Goal: Feedback & Contribution: Leave review/rating

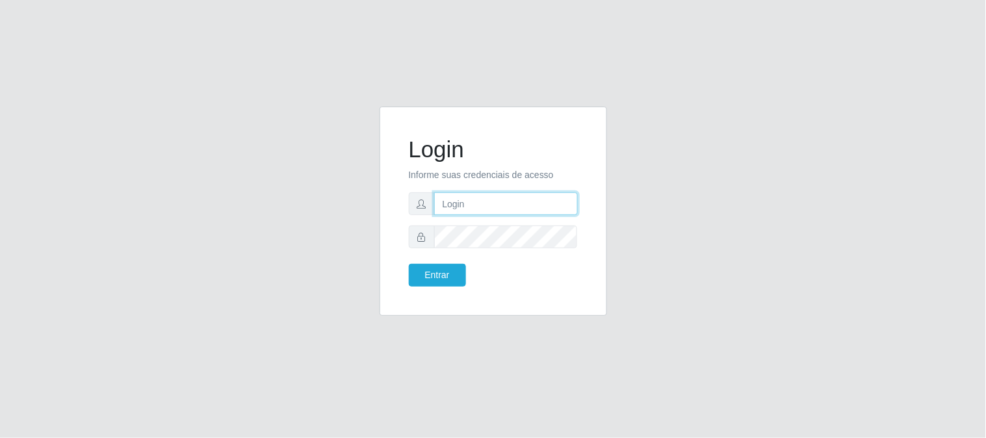
click at [522, 193] on input "text" at bounding box center [506, 203] width 144 height 23
type input "[EMAIL_ADDRESS][DOMAIN_NAME]"
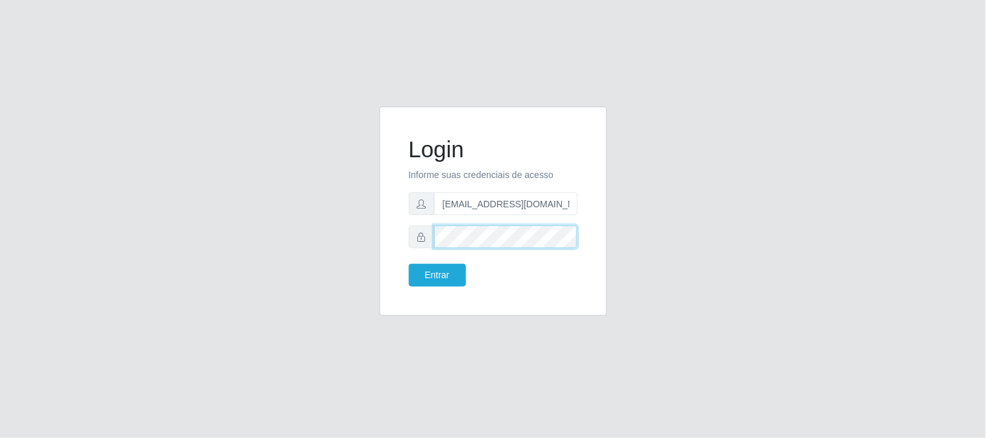
click at [409, 264] on button "Entrar" at bounding box center [437, 275] width 57 height 23
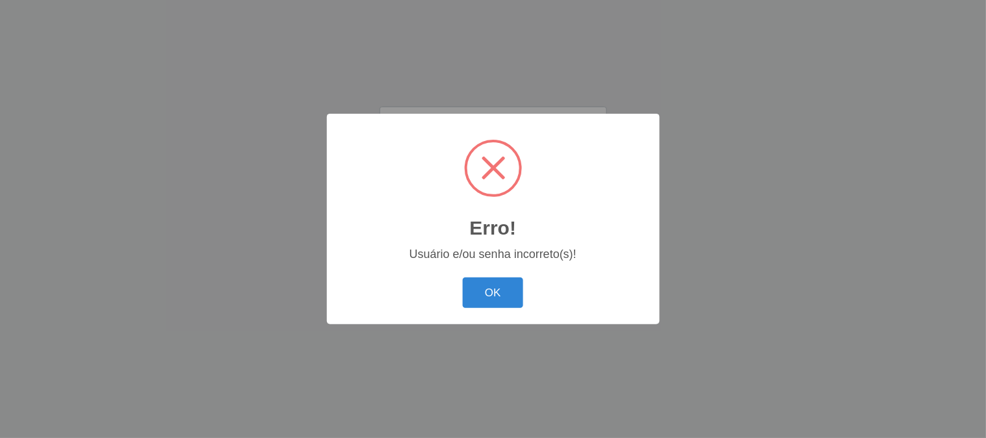
click at [480, 294] on button "OK" at bounding box center [493, 293] width 60 height 31
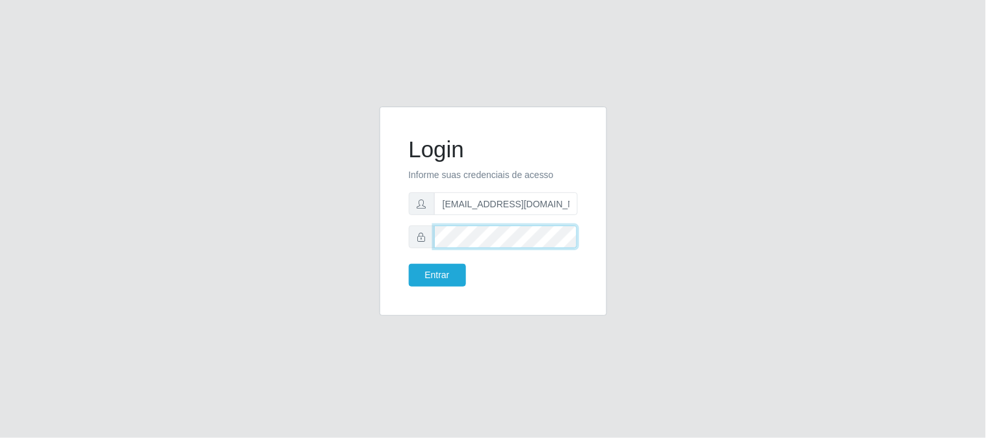
click at [409, 264] on button "Entrar" at bounding box center [437, 275] width 57 height 23
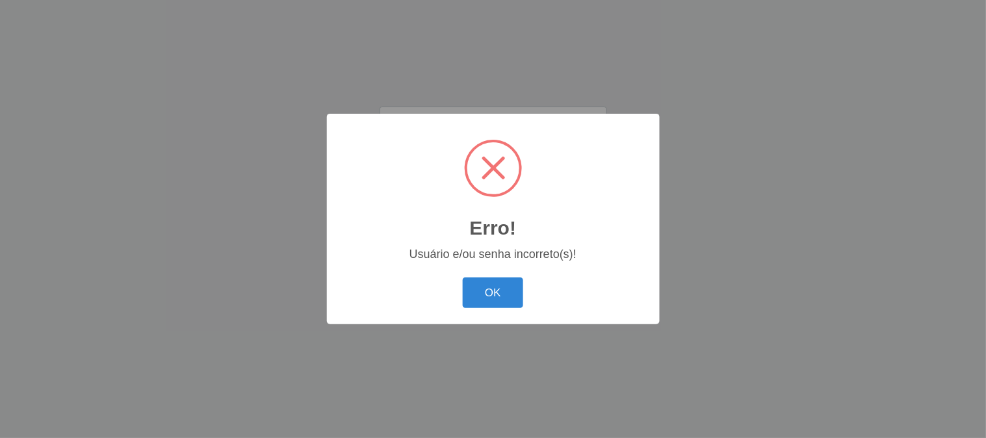
click at [478, 278] on button "OK" at bounding box center [493, 293] width 60 height 31
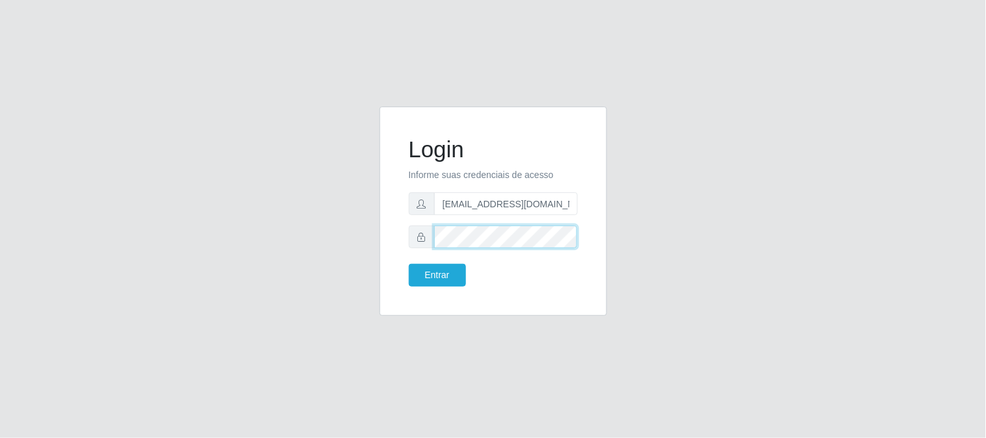
click at [409, 264] on button "Entrar" at bounding box center [437, 275] width 57 height 23
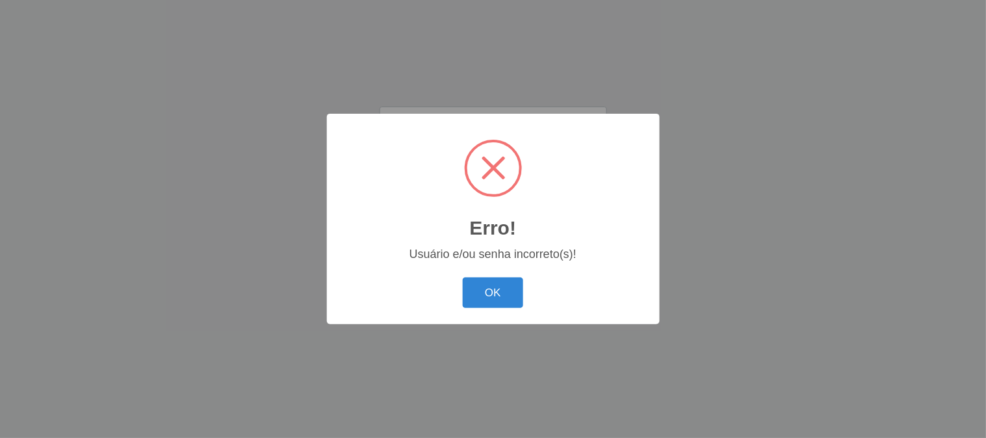
click at [478, 278] on button "OK" at bounding box center [493, 293] width 60 height 31
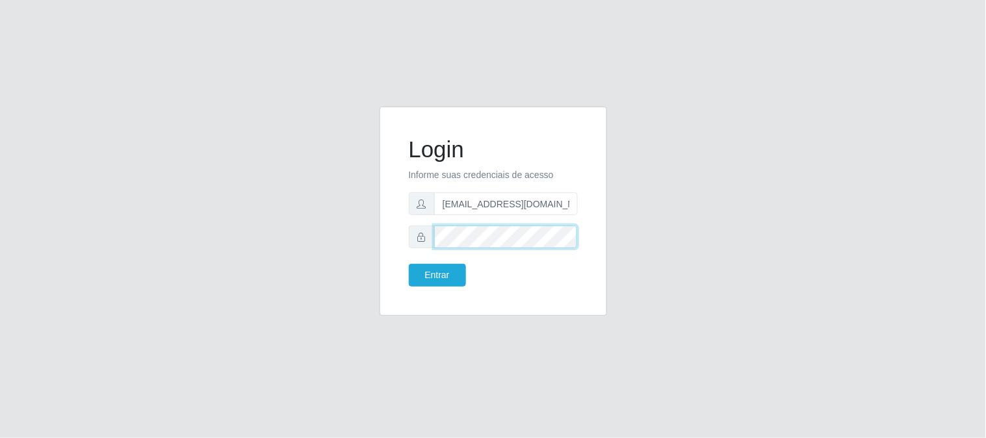
click at [409, 264] on button "Entrar" at bounding box center [437, 275] width 57 height 23
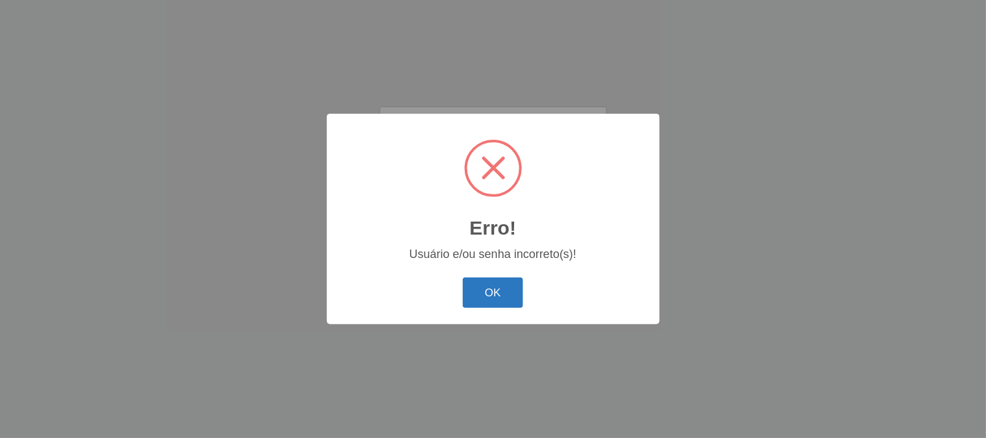
click at [507, 291] on button "OK" at bounding box center [493, 293] width 60 height 31
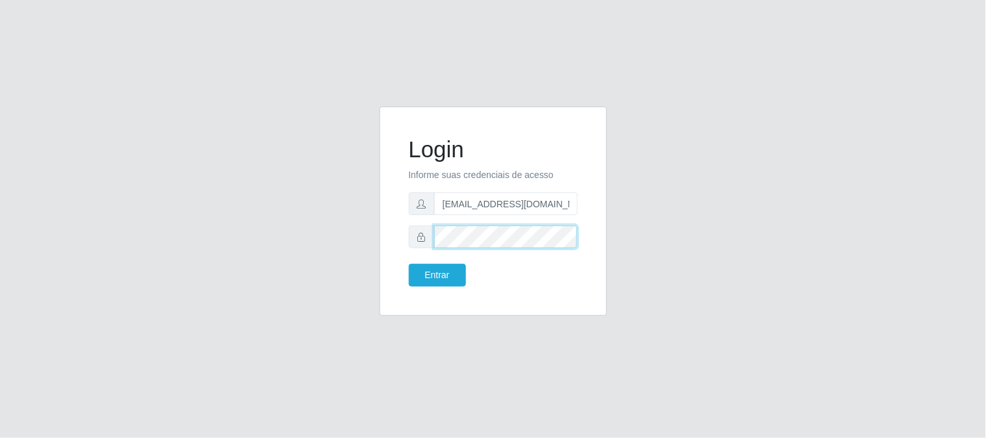
click at [409, 264] on button "Entrar" at bounding box center [437, 275] width 57 height 23
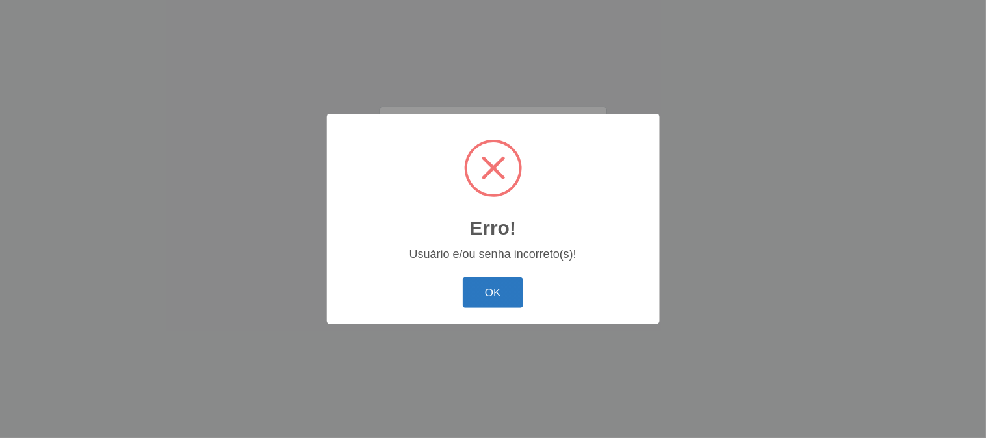
click at [484, 301] on button "OK" at bounding box center [493, 293] width 60 height 31
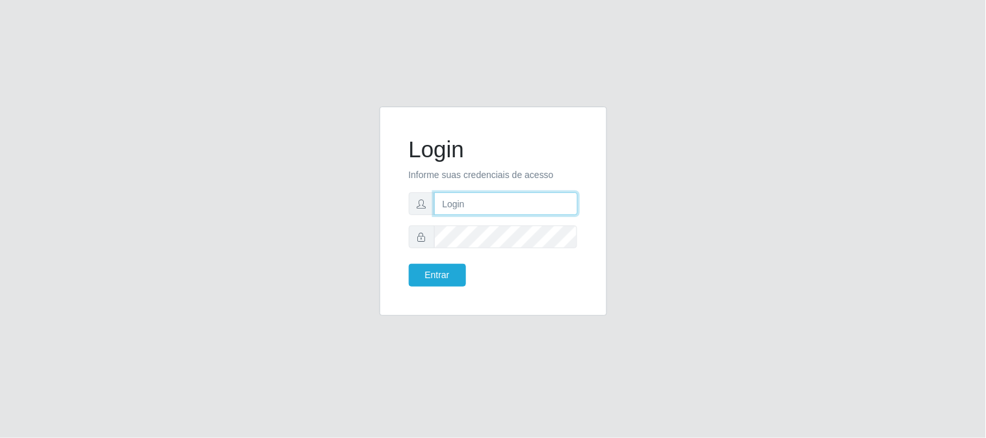
click at [494, 209] on input "text" at bounding box center [506, 203] width 144 height 23
type input "[EMAIL_ADDRESS][DOMAIN_NAME]"
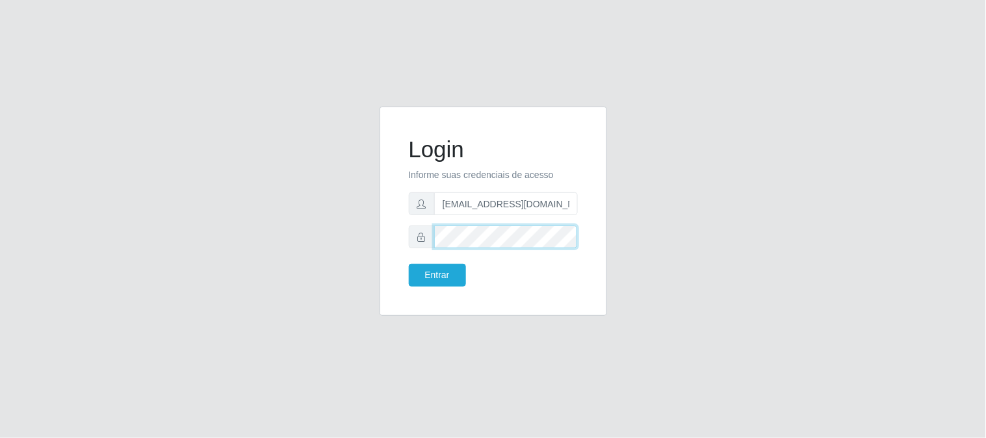
click at [409, 264] on button "Entrar" at bounding box center [437, 275] width 57 height 23
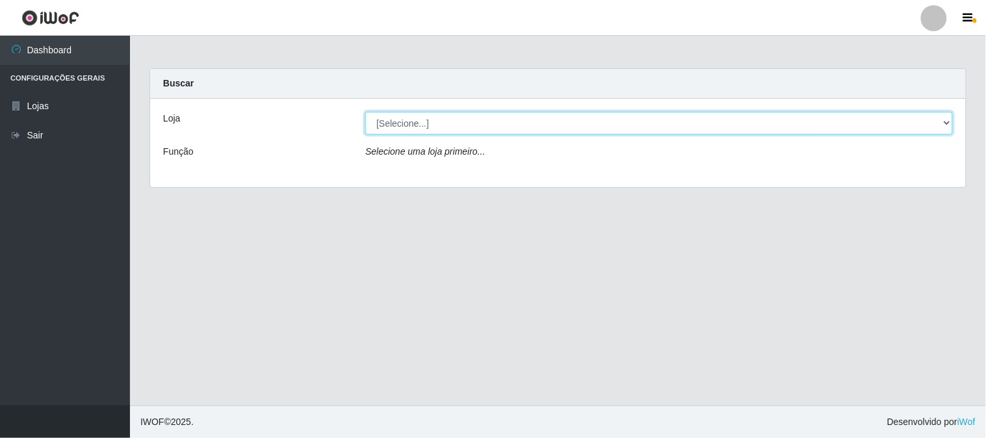
click at [482, 129] on select "[Selecione...] Queiroz Atacadão - [GEOGRAPHIC_DATA]" at bounding box center [659, 123] width 588 height 23
select select "464"
click at [365, 112] on select "[Selecione...] Queiroz Atacadão - [GEOGRAPHIC_DATA]" at bounding box center [659, 123] width 588 height 23
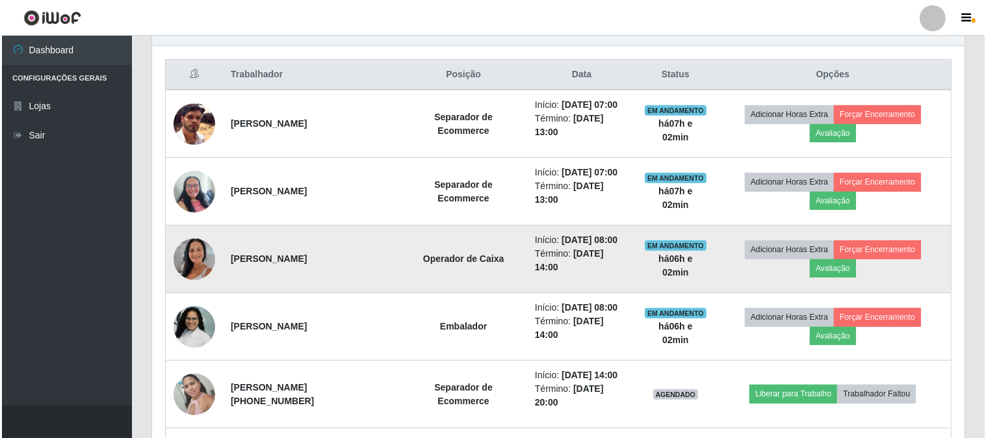
scroll to position [505, 0]
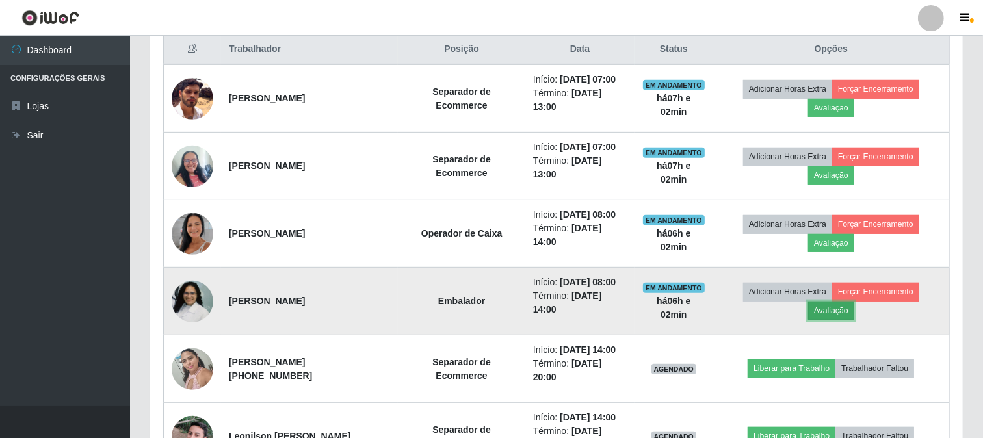
click at [854, 320] on button "Avaliação" at bounding box center [831, 311] width 46 height 18
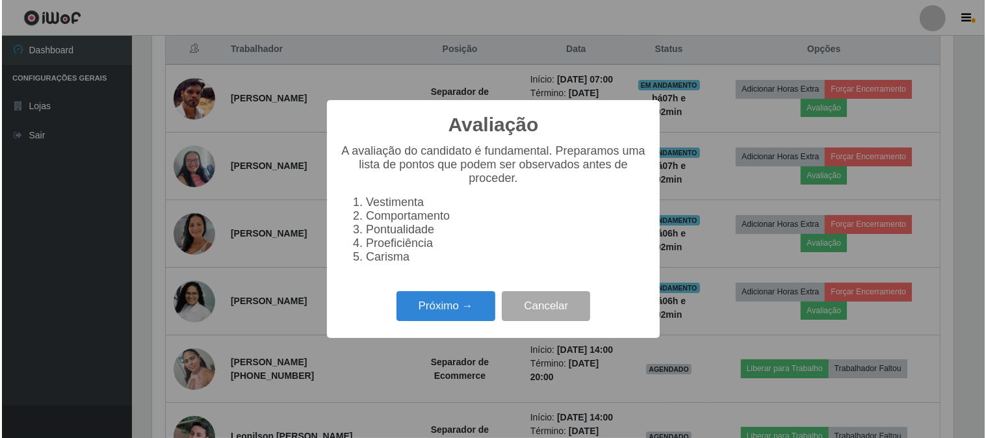
scroll to position [269, 804]
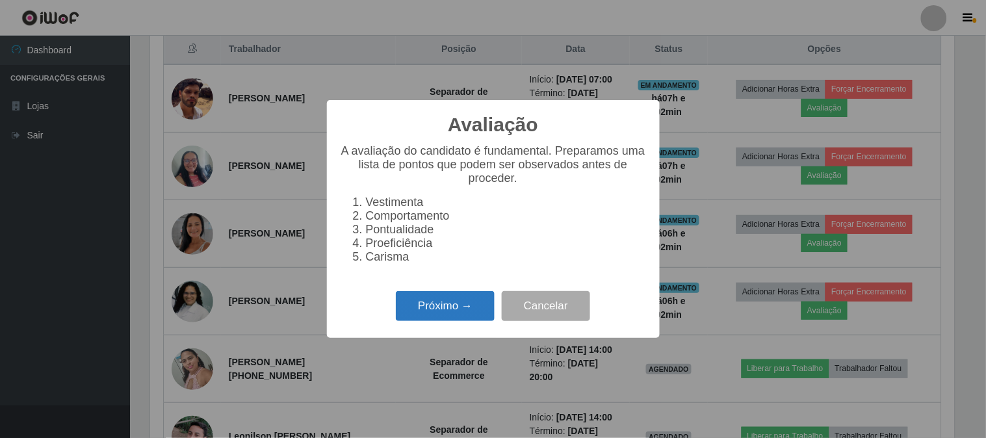
click at [456, 310] on button "Próximo →" at bounding box center [445, 306] width 99 height 31
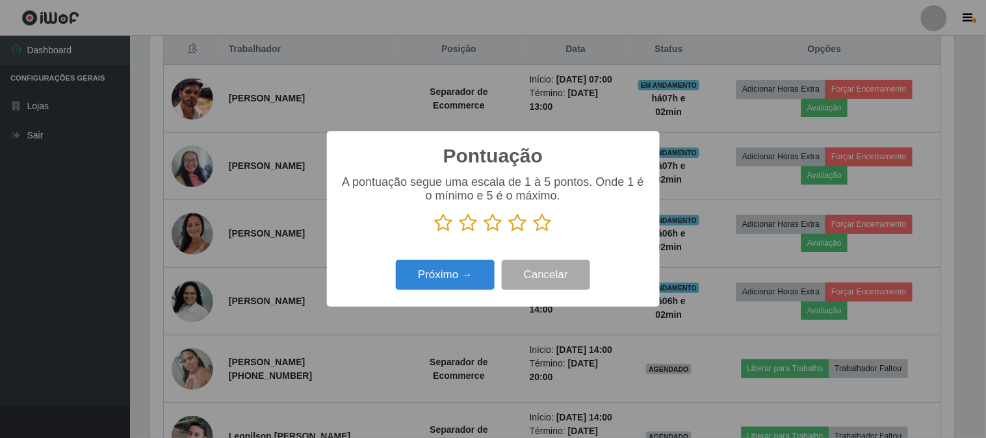
click at [543, 224] on icon at bounding box center [543, 222] width 18 height 19
click at [534, 233] on input "radio" at bounding box center [534, 233] width 0 height 0
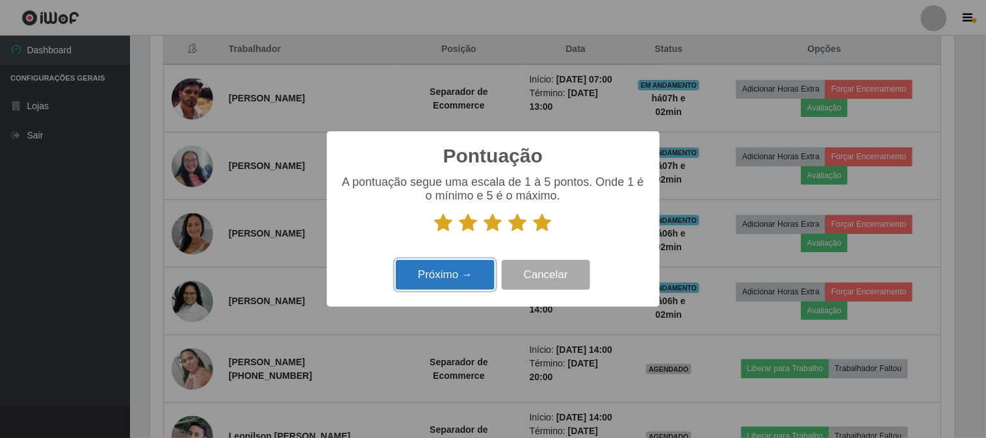
click at [469, 270] on button "Próximo →" at bounding box center [445, 275] width 99 height 31
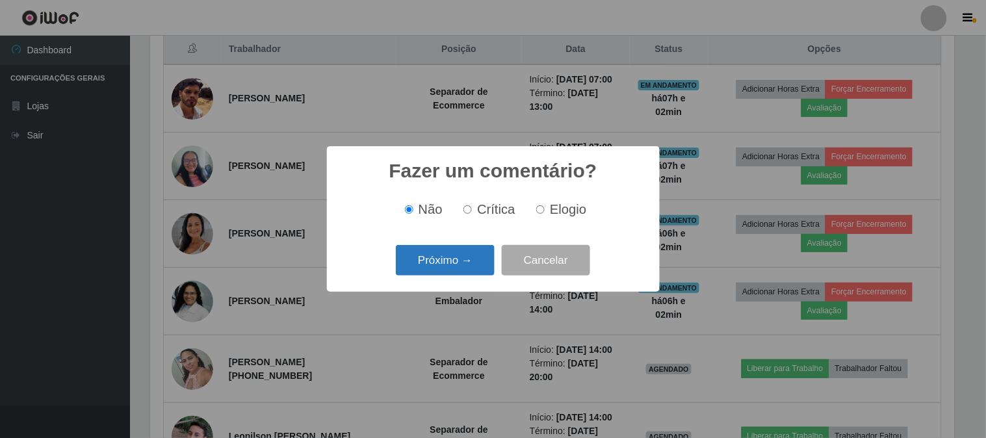
click at [473, 252] on button "Próximo →" at bounding box center [445, 260] width 99 height 31
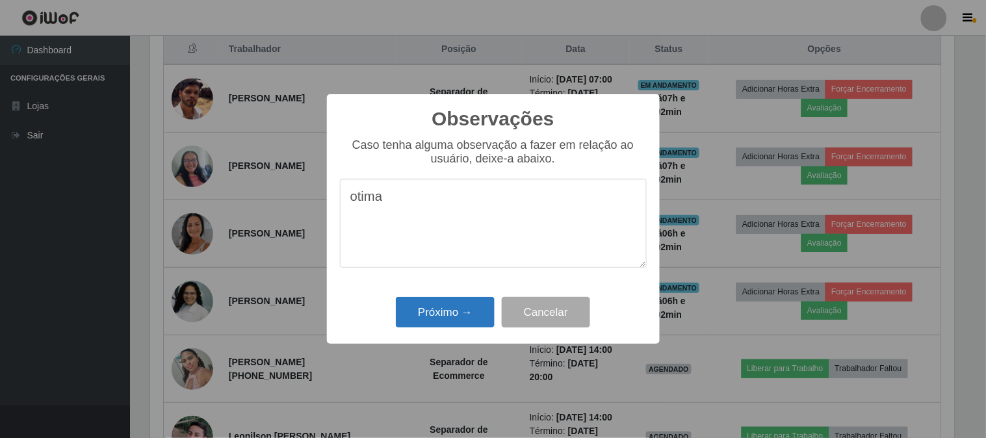
type textarea "otima"
click at [443, 317] on button "Próximo →" at bounding box center [445, 312] width 99 height 31
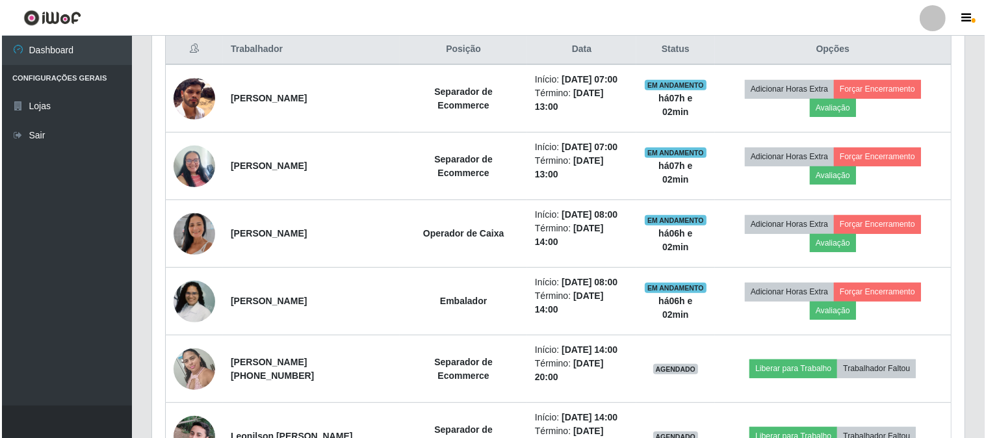
scroll to position [269, 812]
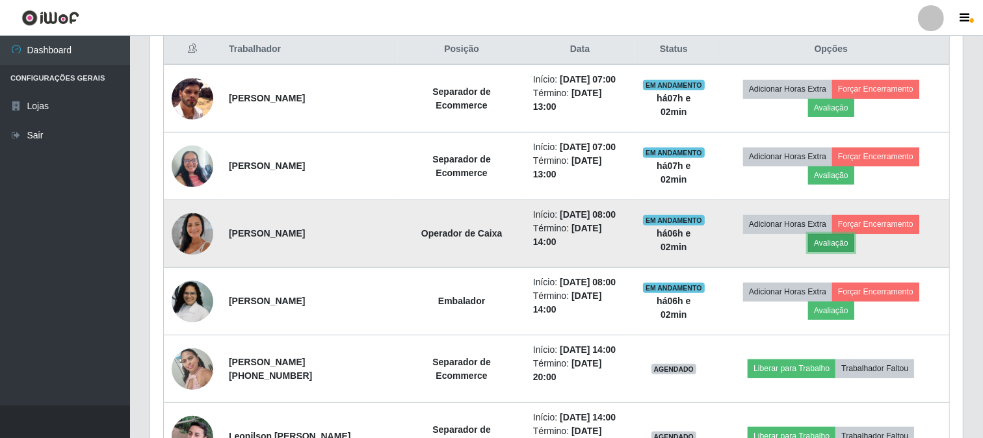
click at [842, 252] on button "Avaliação" at bounding box center [831, 243] width 46 height 18
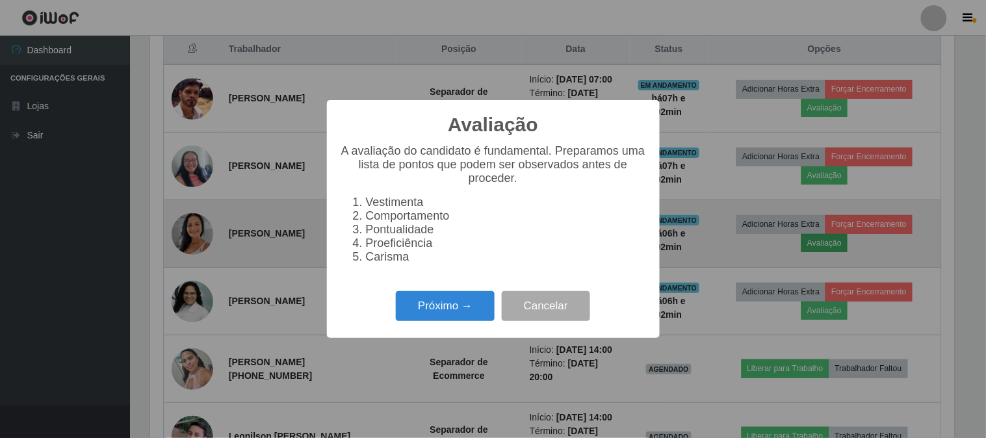
scroll to position [269, 804]
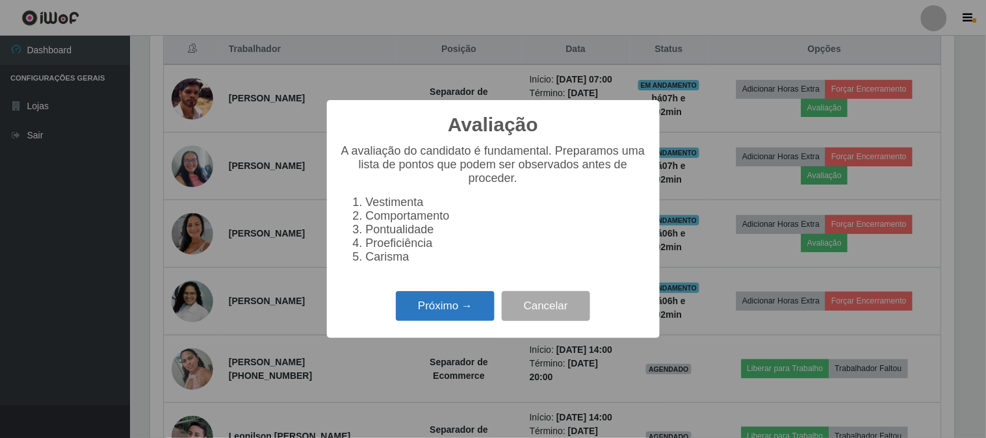
click at [439, 312] on button "Próximo →" at bounding box center [445, 306] width 99 height 31
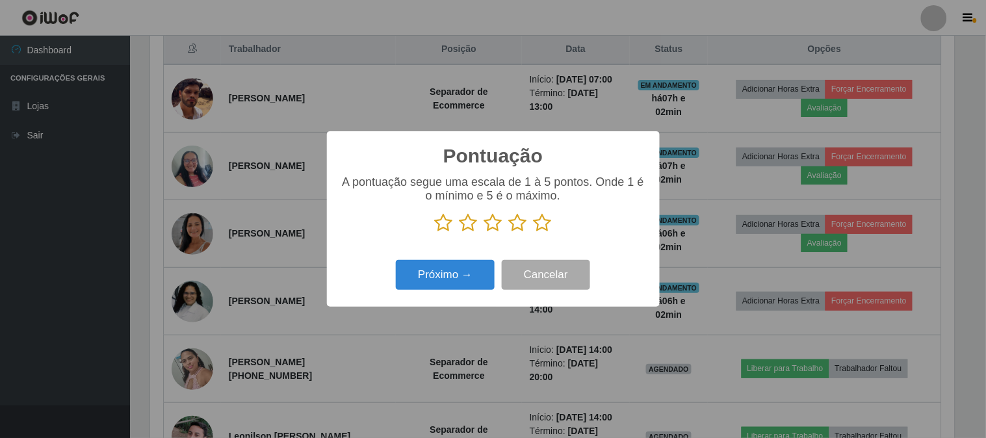
scroll to position [649691, 649156]
click at [546, 229] on icon at bounding box center [543, 222] width 18 height 19
click at [534, 233] on input "radio" at bounding box center [534, 233] width 0 height 0
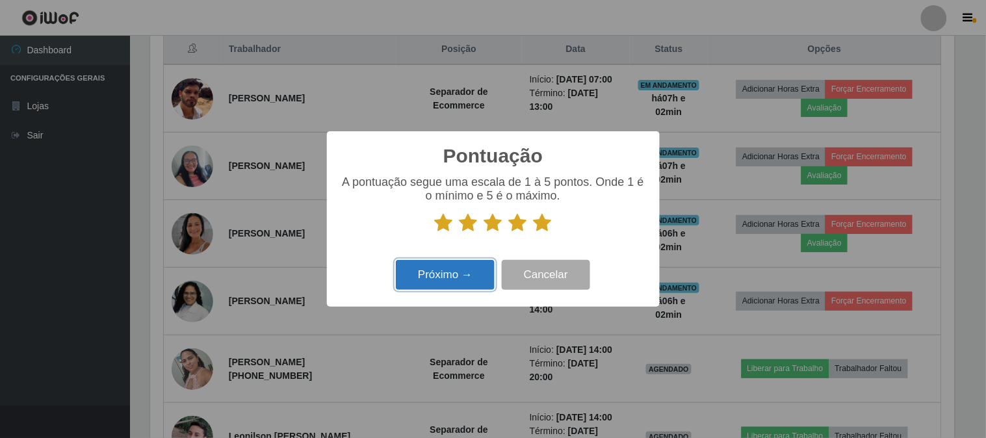
click at [445, 270] on button "Próximo →" at bounding box center [445, 275] width 99 height 31
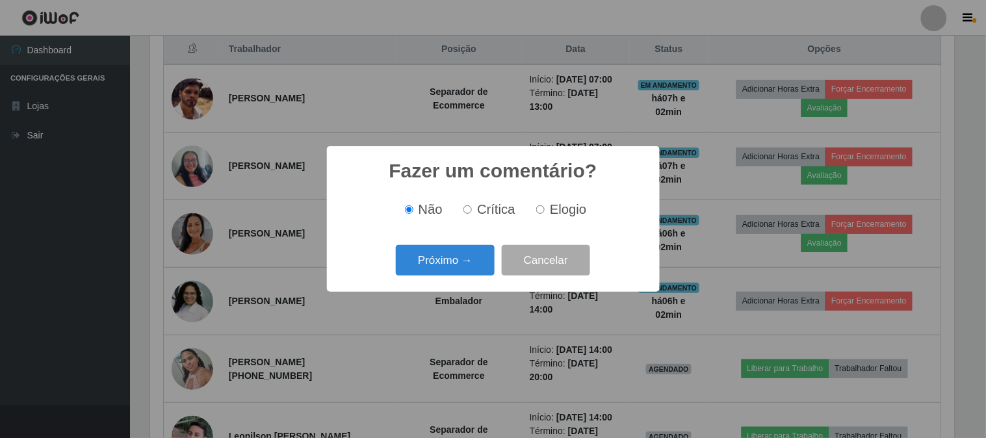
click at [445, 270] on button "Próximo →" at bounding box center [445, 260] width 99 height 31
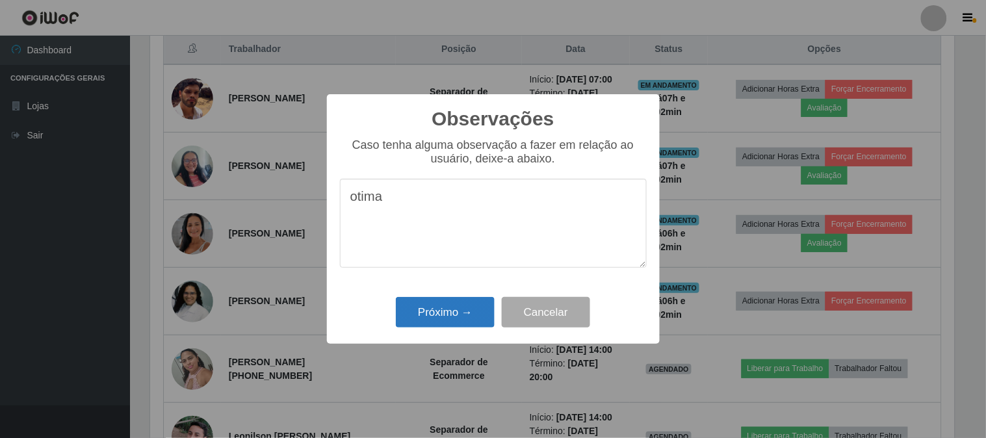
type textarea "otima"
click at [444, 315] on button "Próximo →" at bounding box center [445, 312] width 99 height 31
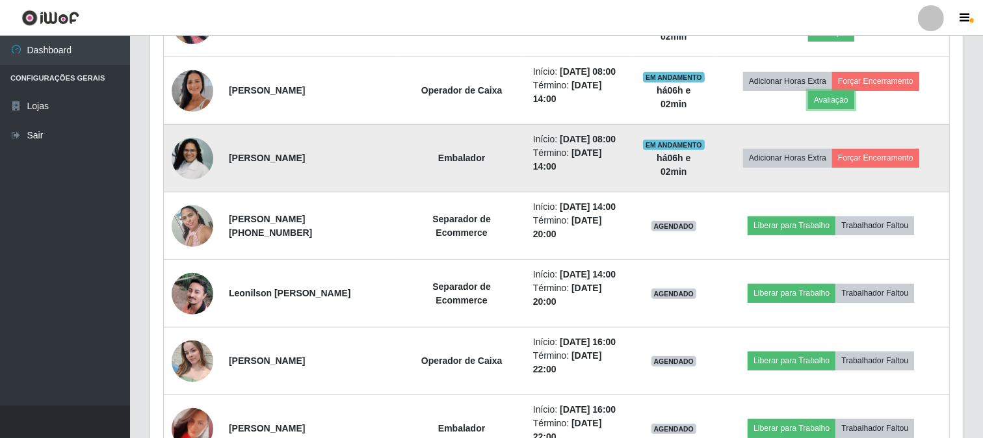
scroll to position [650, 0]
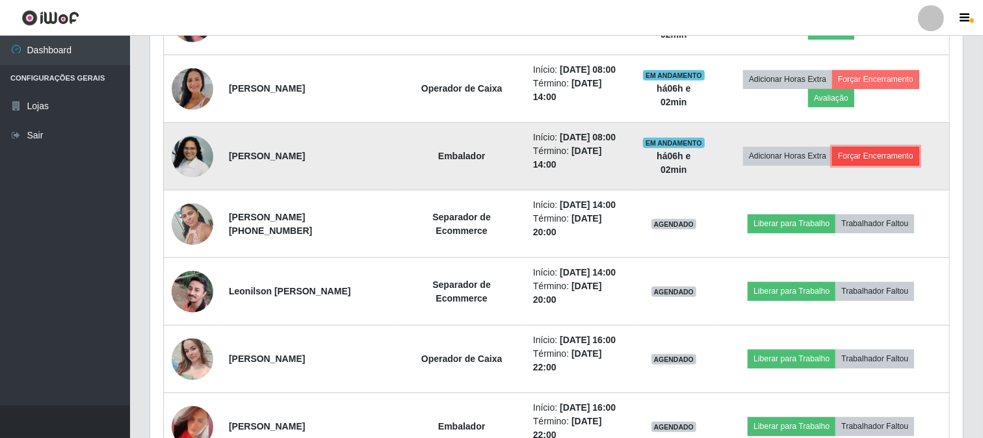
click at [869, 165] on button "Forçar Encerramento" at bounding box center [875, 156] width 87 height 18
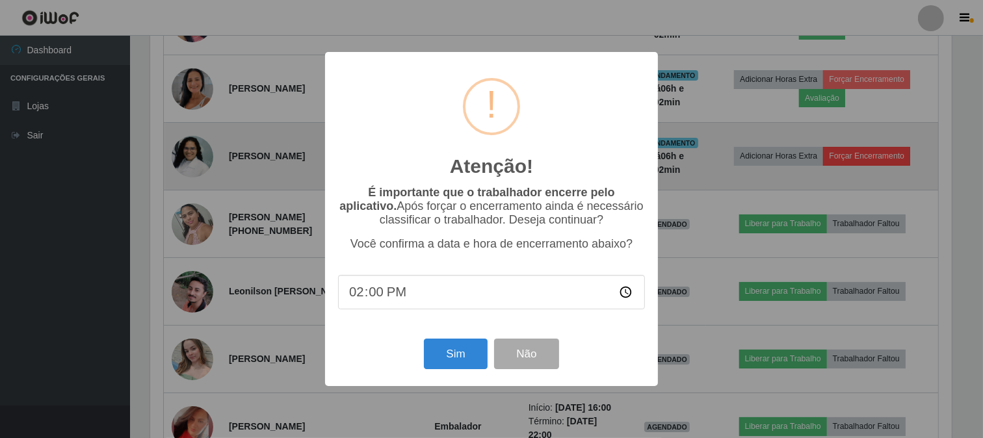
scroll to position [269, 804]
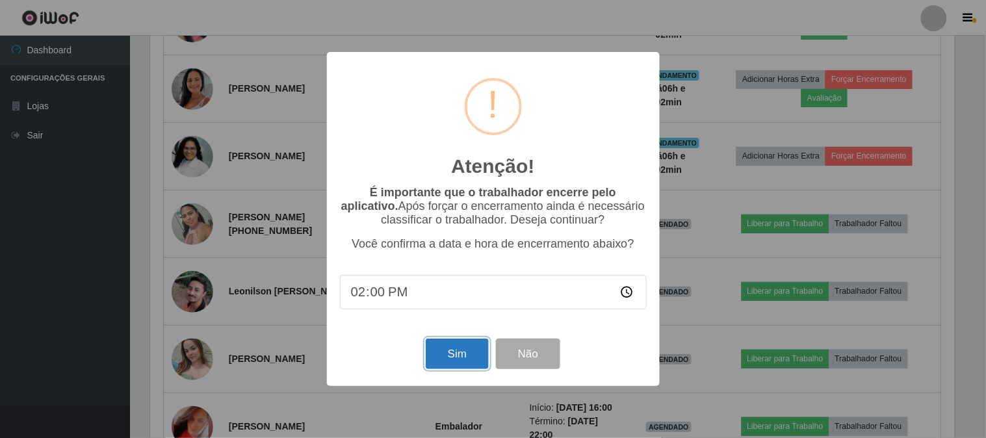
click at [433, 365] on button "Sim" at bounding box center [457, 354] width 63 height 31
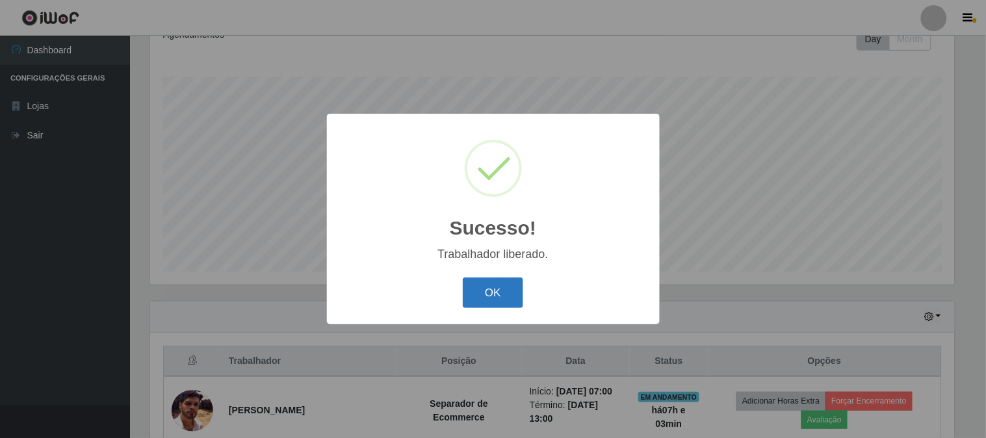
click at [491, 287] on button "OK" at bounding box center [493, 293] width 60 height 31
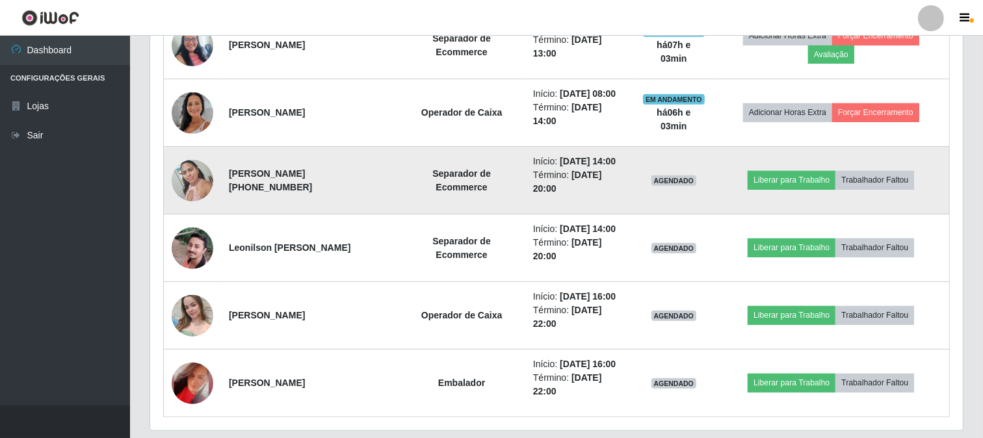
scroll to position [627, 0]
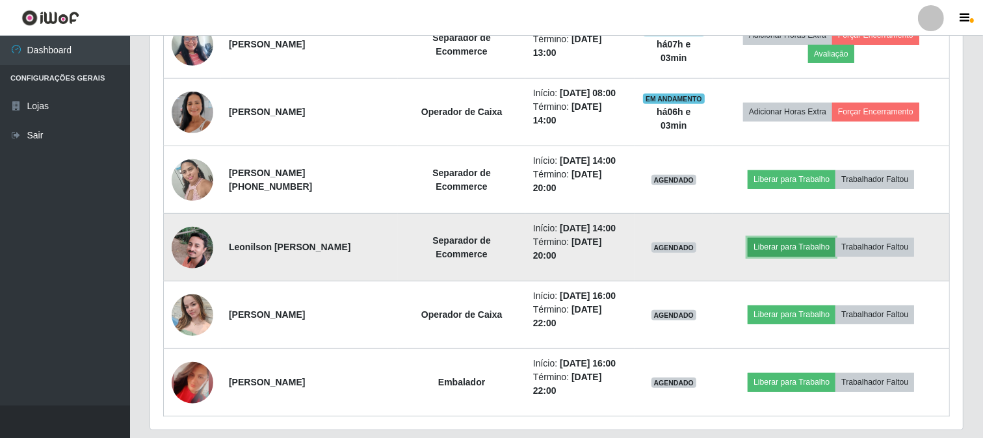
click at [832, 256] on button "Liberar para Trabalho" at bounding box center [791, 247] width 88 height 18
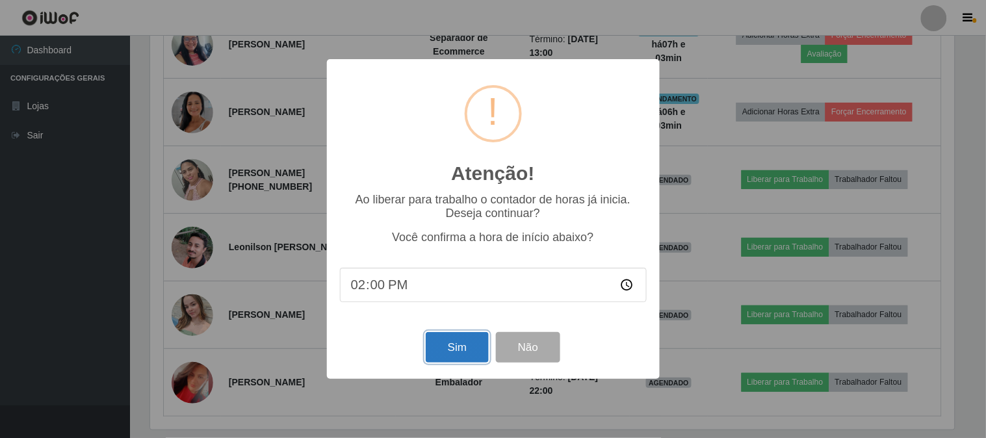
click at [449, 350] on button "Sim" at bounding box center [457, 347] width 63 height 31
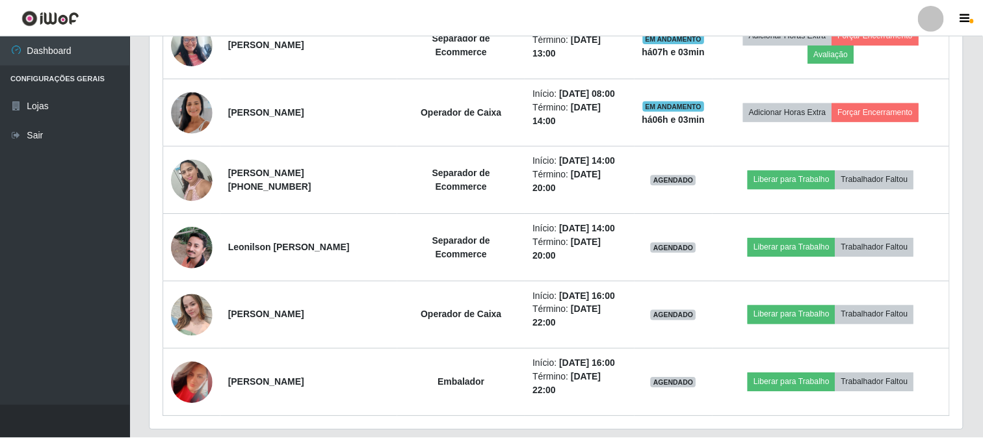
scroll to position [0, 0]
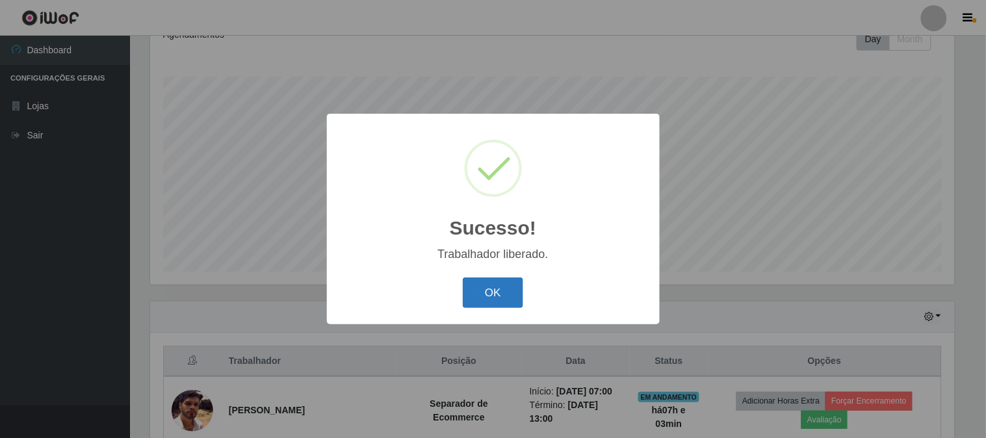
click at [469, 289] on button "OK" at bounding box center [493, 293] width 60 height 31
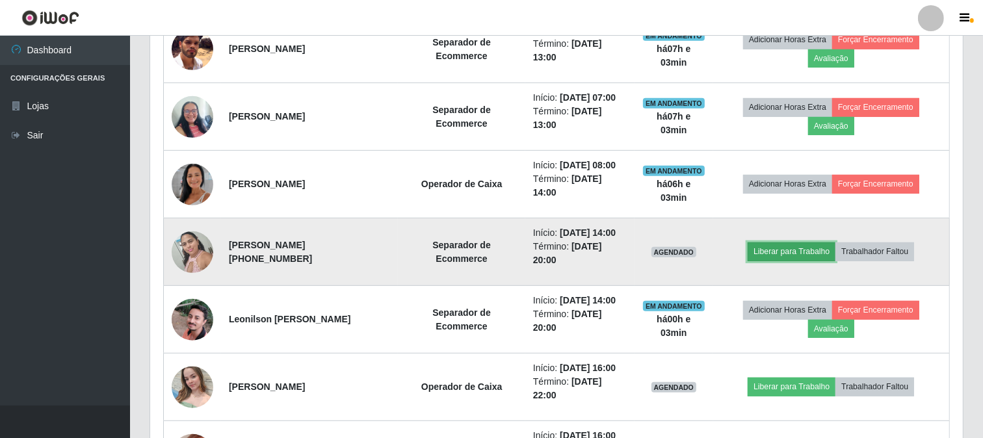
click at [788, 261] on button "Liberar para Trabalho" at bounding box center [791, 251] width 88 height 18
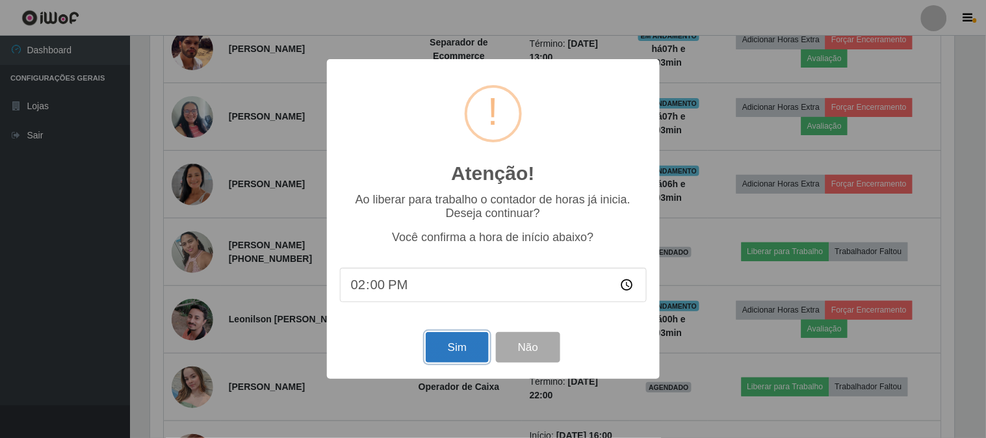
click at [469, 346] on button "Sim" at bounding box center [457, 347] width 63 height 31
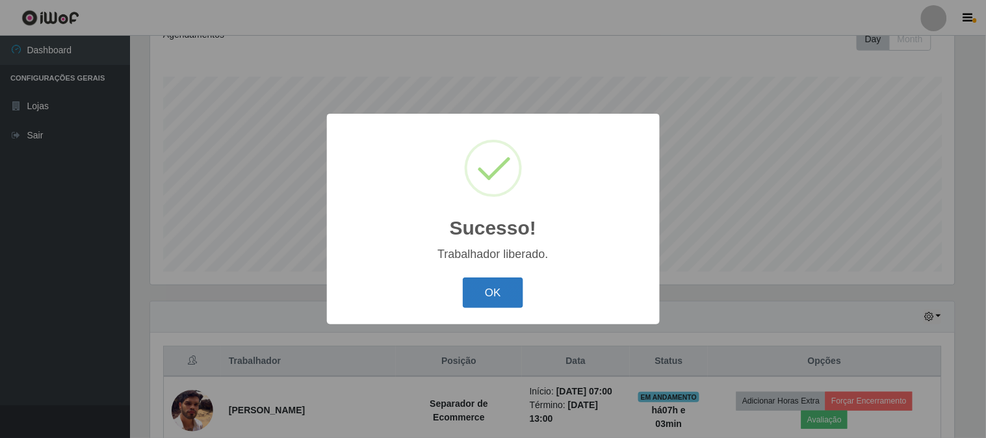
click at [514, 298] on button "OK" at bounding box center [493, 293] width 60 height 31
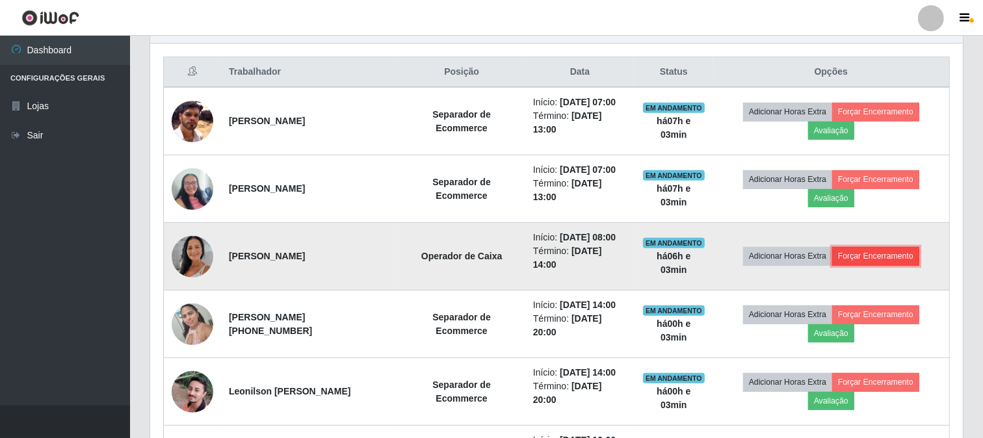
click at [866, 265] on button "Forçar Encerramento" at bounding box center [875, 256] width 87 height 18
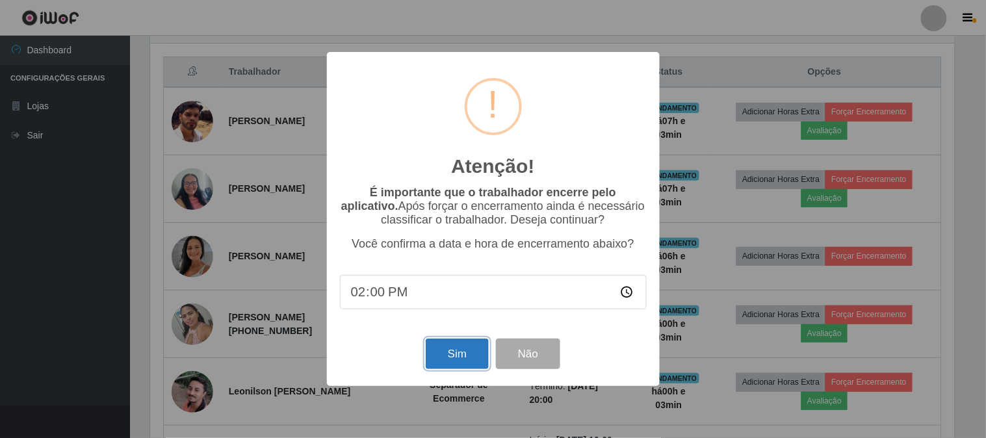
click at [457, 353] on button "Sim" at bounding box center [457, 354] width 63 height 31
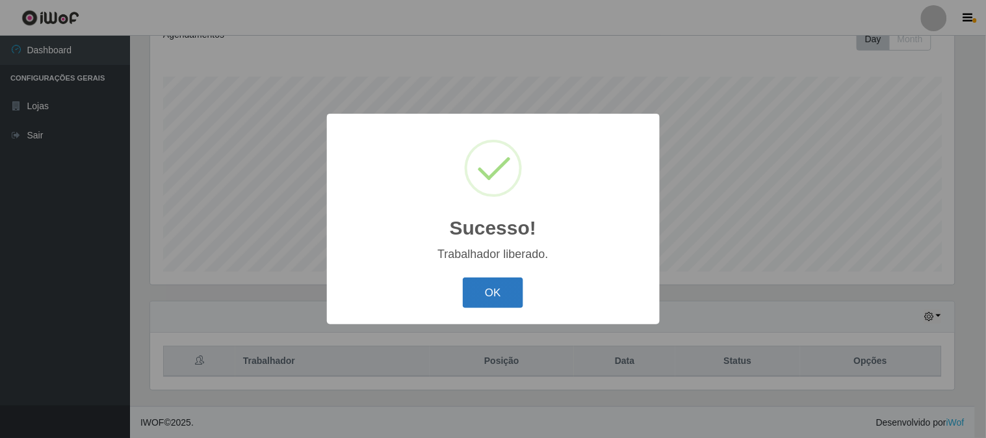
click at [489, 287] on button "OK" at bounding box center [493, 293] width 60 height 31
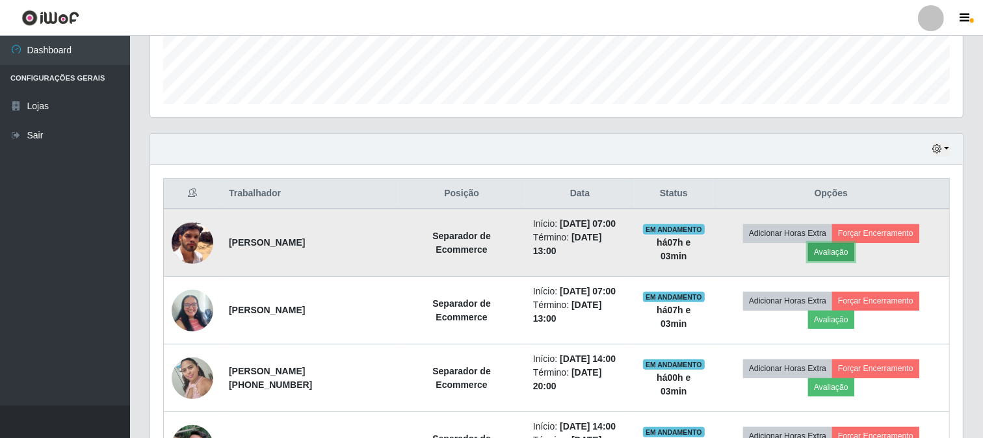
click at [849, 261] on button "Avaliação" at bounding box center [831, 252] width 46 height 18
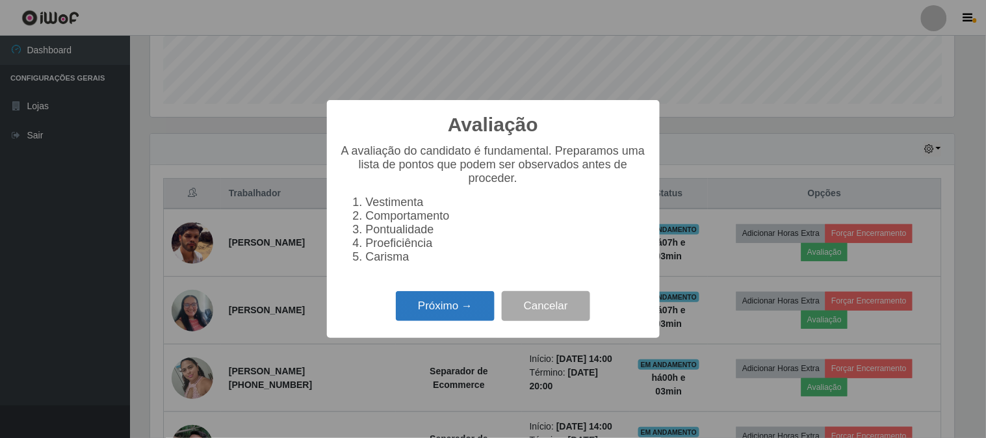
click at [452, 319] on button "Próximo →" at bounding box center [445, 306] width 99 height 31
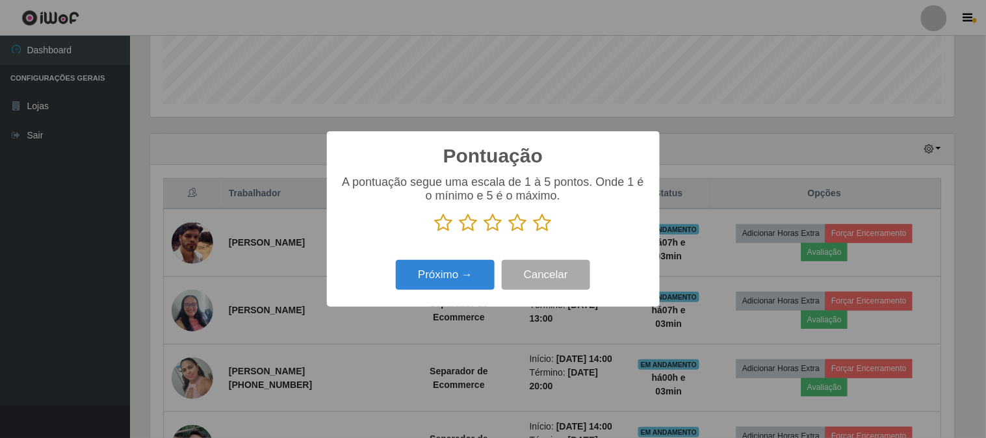
click at [539, 225] on icon at bounding box center [543, 222] width 18 height 19
click at [534, 233] on input "radio" at bounding box center [534, 233] width 0 height 0
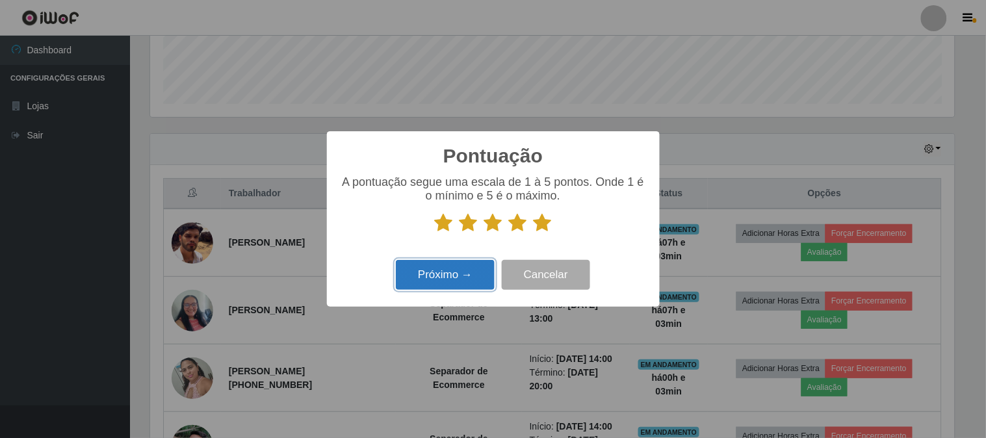
click at [461, 270] on button "Próximo →" at bounding box center [445, 275] width 99 height 31
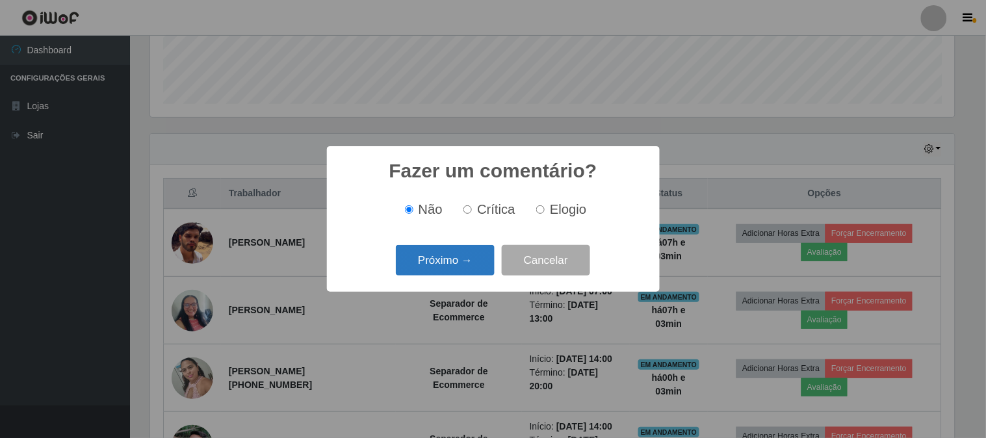
click at [463, 266] on button "Próximo →" at bounding box center [445, 260] width 99 height 31
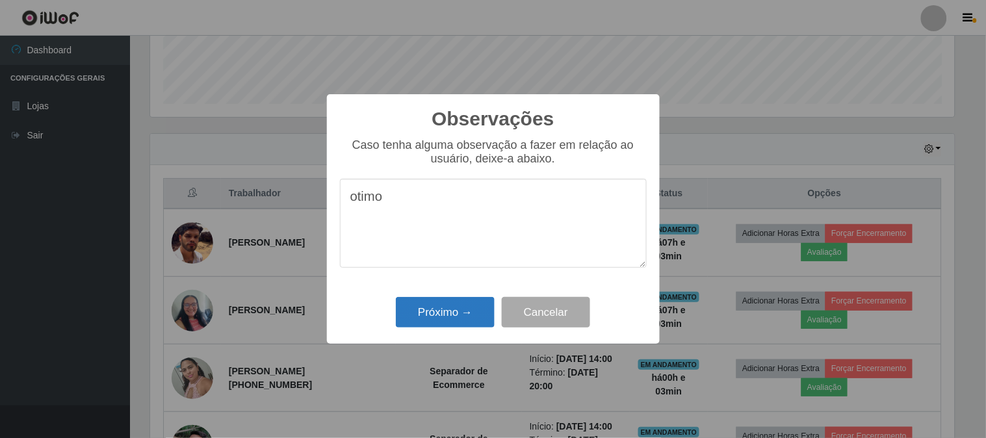
type textarea "otimo"
click at [443, 312] on button "Próximo →" at bounding box center [445, 312] width 99 height 31
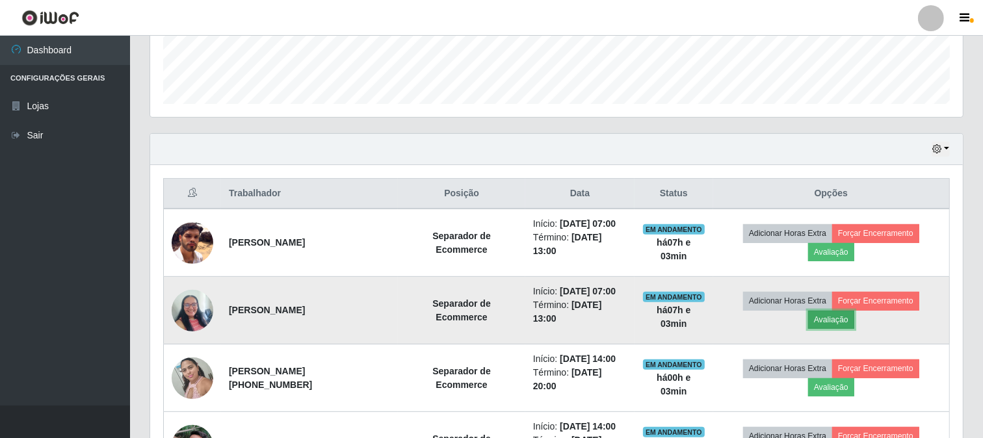
click at [838, 329] on button "Avaliação" at bounding box center [831, 320] width 46 height 18
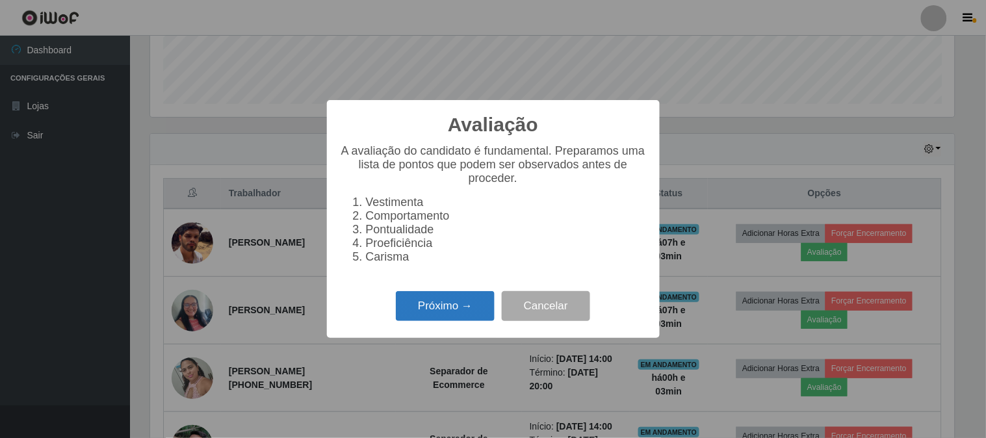
click at [431, 312] on button "Próximo →" at bounding box center [445, 306] width 99 height 31
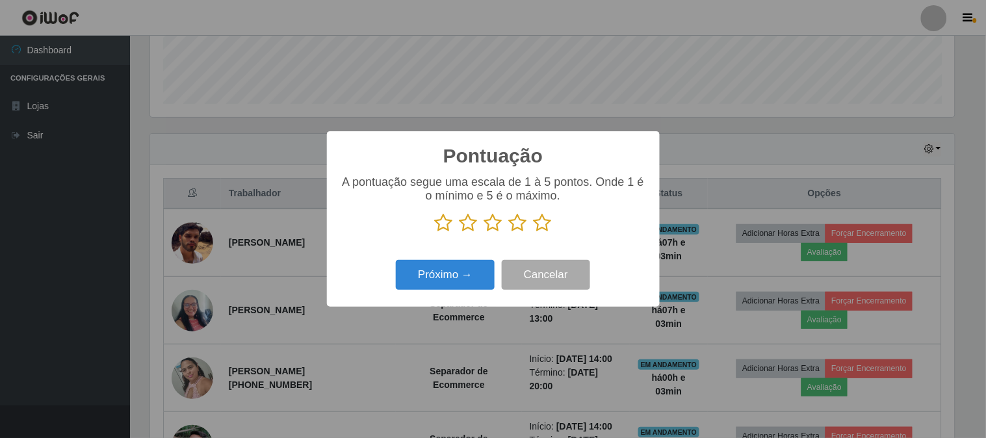
click at [541, 226] on icon at bounding box center [543, 222] width 18 height 19
click at [534, 233] on input "radio" at bounding box center [534, 233] width 0 height 0
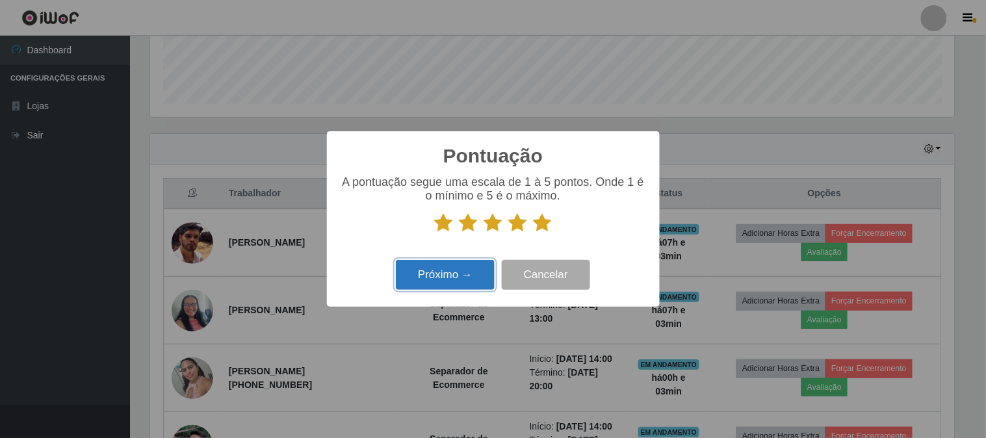
click at [452, 280] on button "Próximo →" at bounding box center [445, 275] width 99 height 31
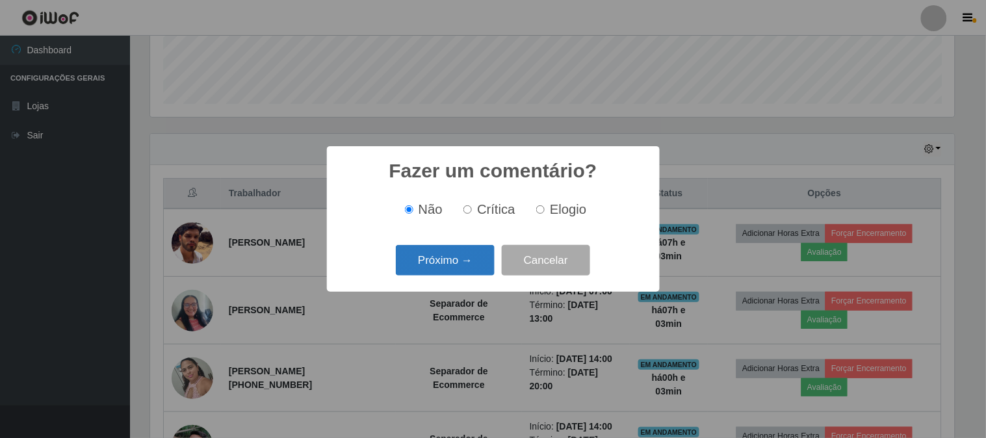
click at [452, 269] on button "Próximo →" at bounding box center [445, 260] width 99 height 31
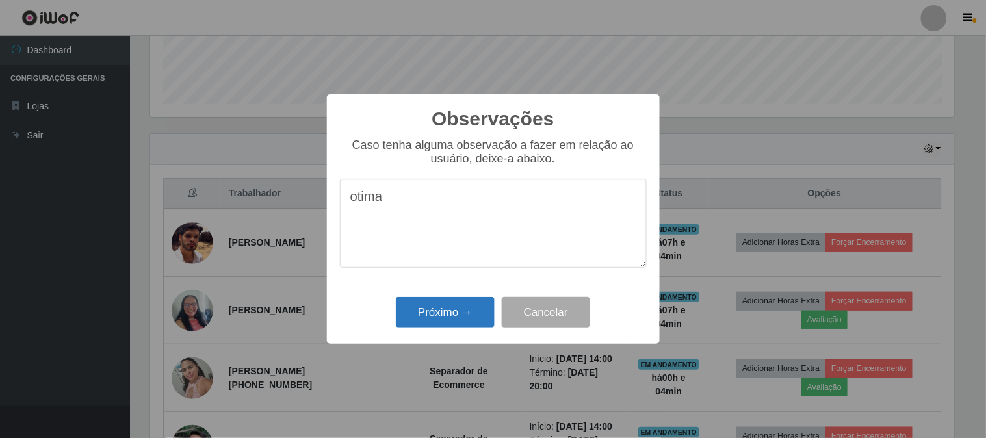
type textarea "otima"
click at [435, 305] on button "Próximo →" at bounding box center [445, 312] width 99 height 31
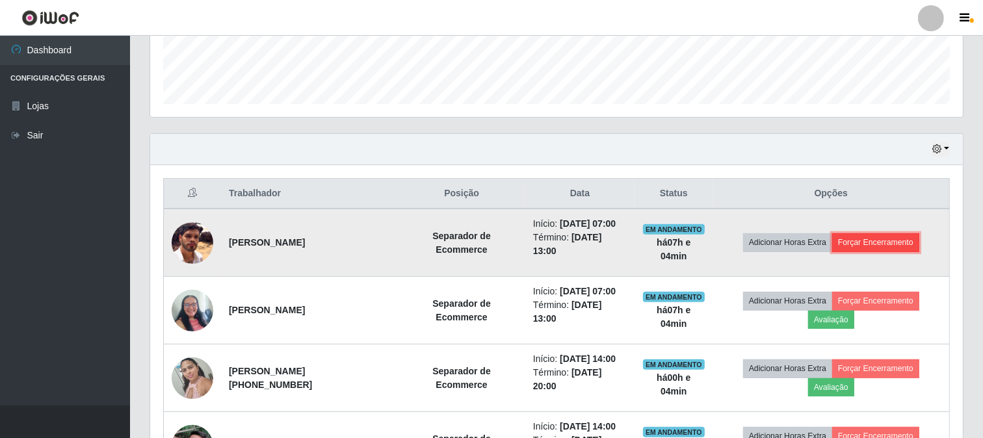
click at [900, 247] on button "Forçar Encerramento" at bounding box center [875, 242] width 87 height 18
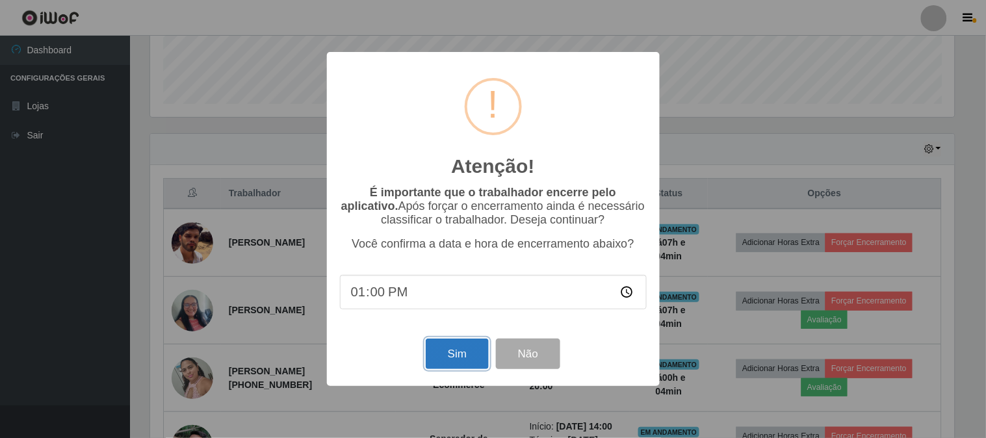
click at [441, 351] on button "Sim" at bounding box center [457, 354] width 63 height 31
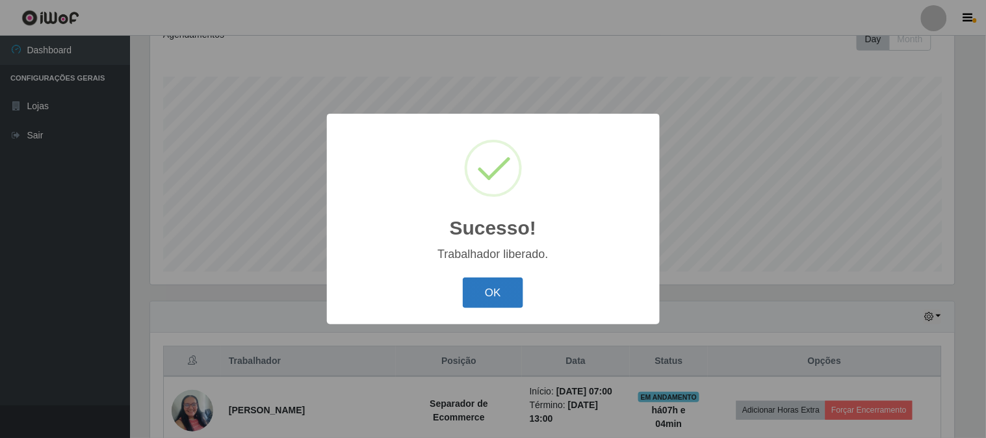
click at [507, 295] on button "OK" at bounding box center [493, 293] width 60 height 31
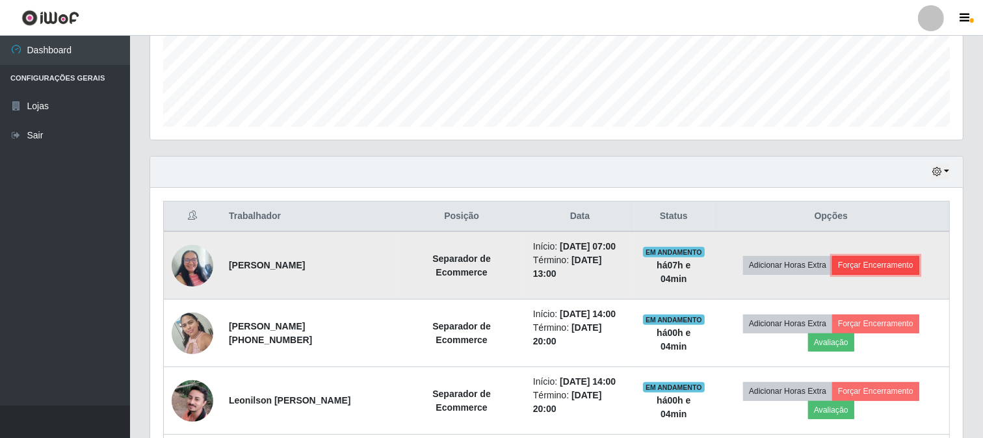
click at [863, 271] on button "Forçar Encerramento" at bounding box center [875, 265] width 87 height 18
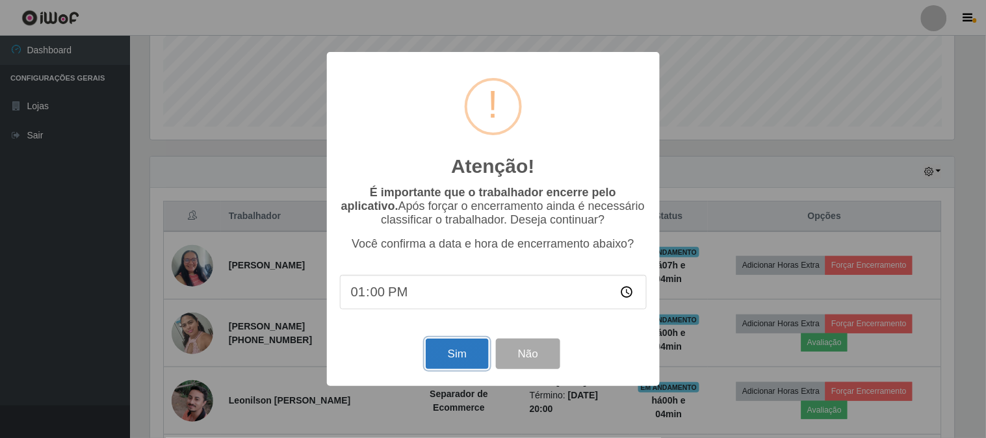
click at [444, 353] on button "Sim" at bounding box center [457, 354] width 63 height 31
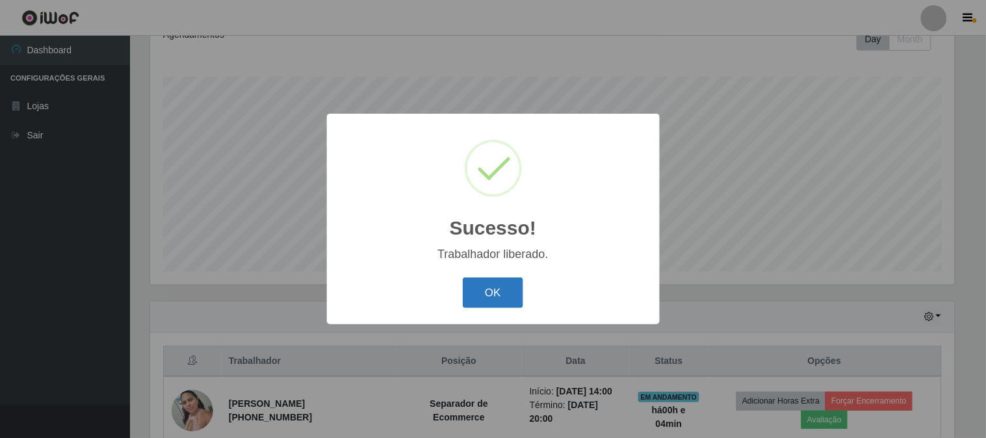
click at [497, 283] on button "OK" at bounding box center [493, 293] width 60 height 31
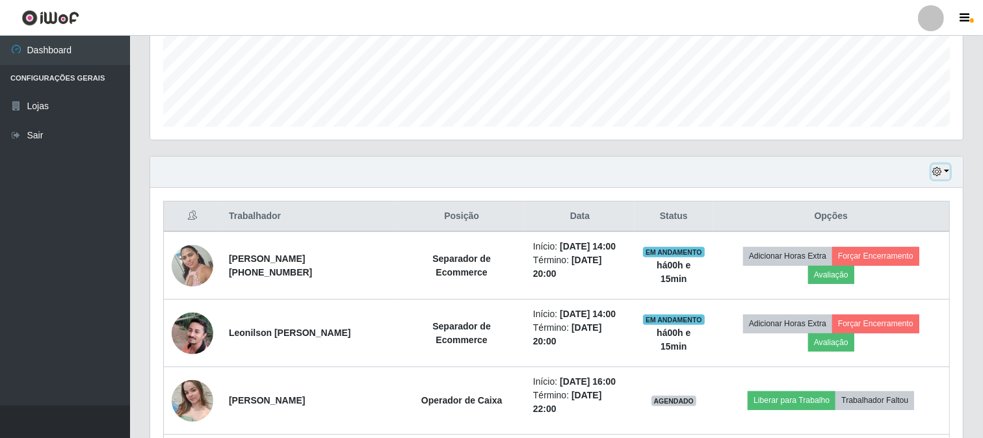
click at [948, 172] on button "button" at bounding box center [940, 171] width 18 height 15
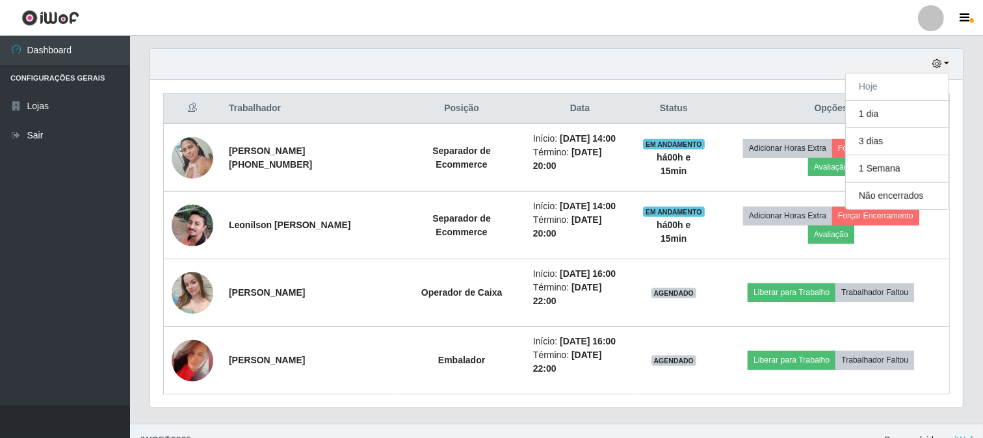
scroll to position [374, 0]
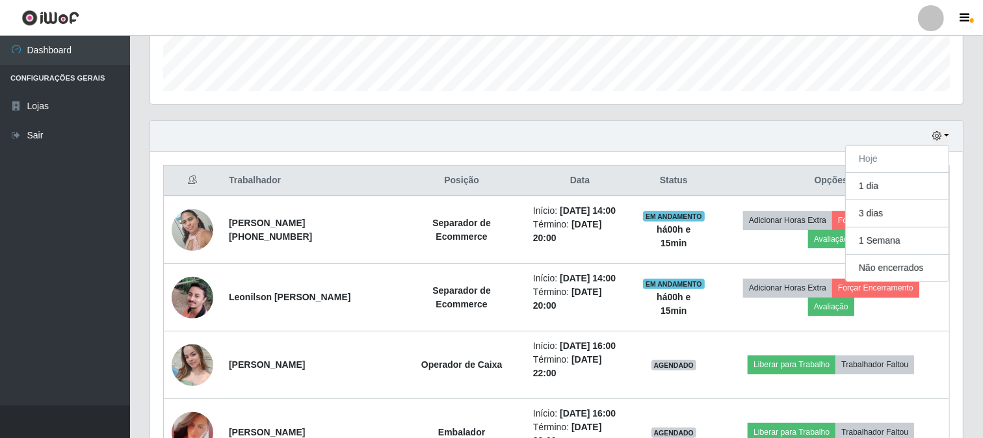
click at [809, 144] on div "Hoje 1 dia 3 dias 1 Semana Não encerrados" at bounding box center [556, 136] width 812 height 31
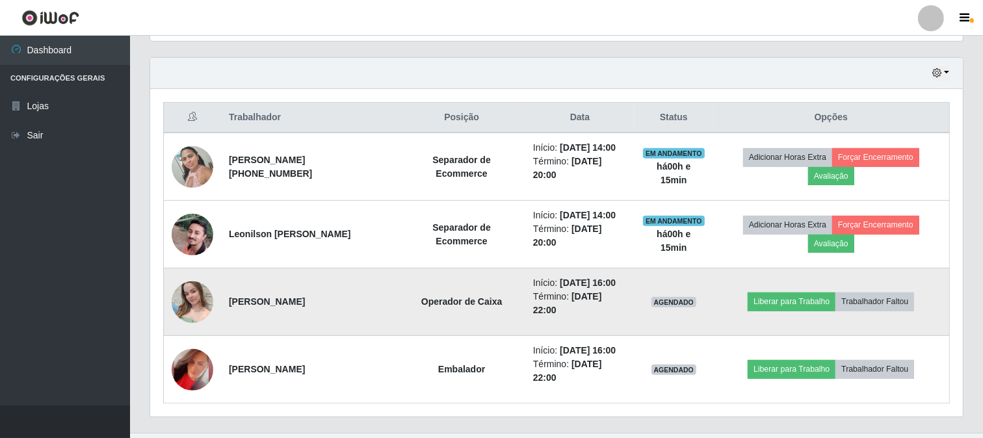
scroll to position [518, 0]
